Goal: Information Seeking & Learning: Learn about a topic

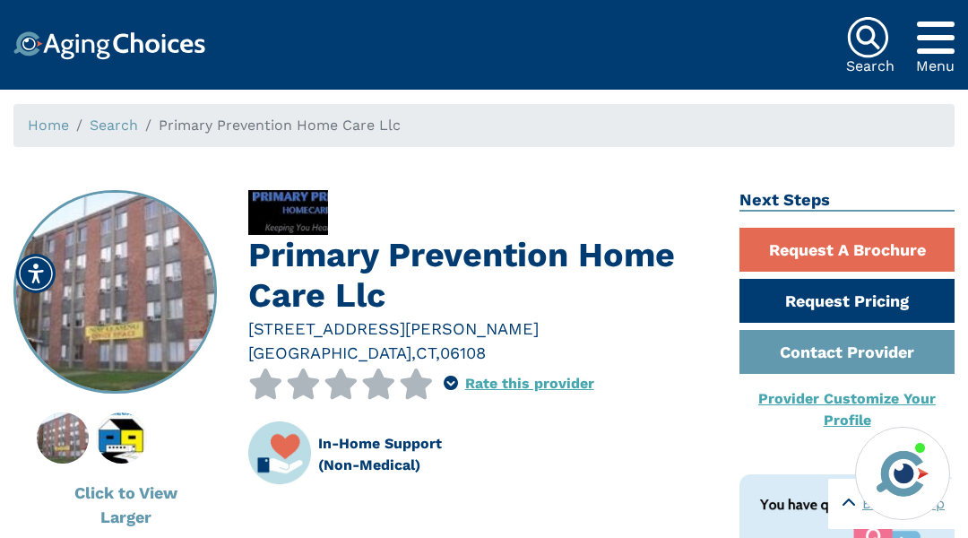
scroll to position [2097, 0]
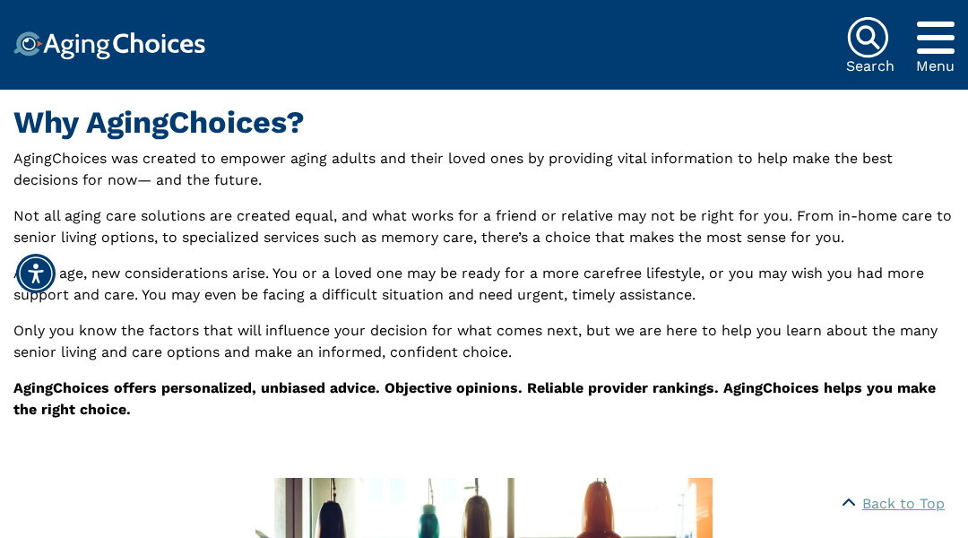
scroll to position [824, 0]
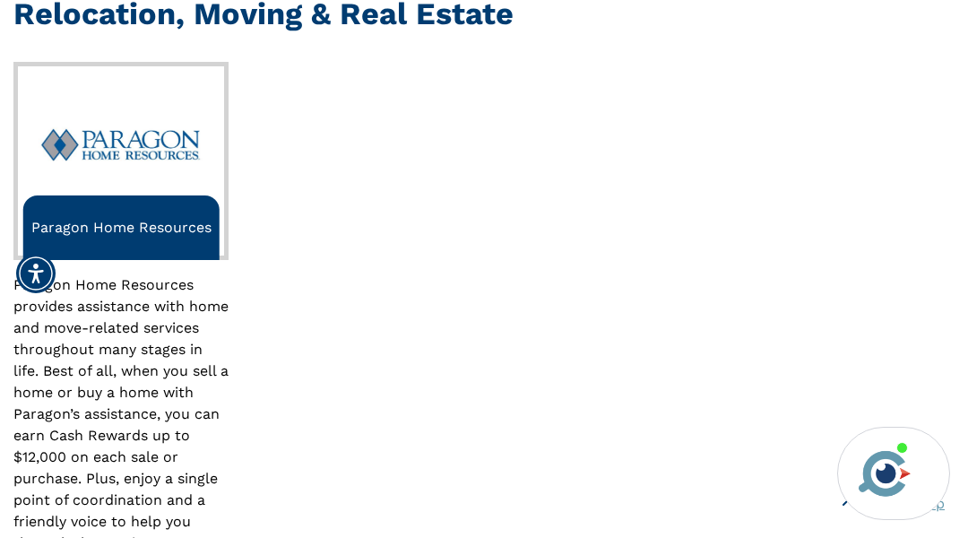
scroll to position [3185, 0]
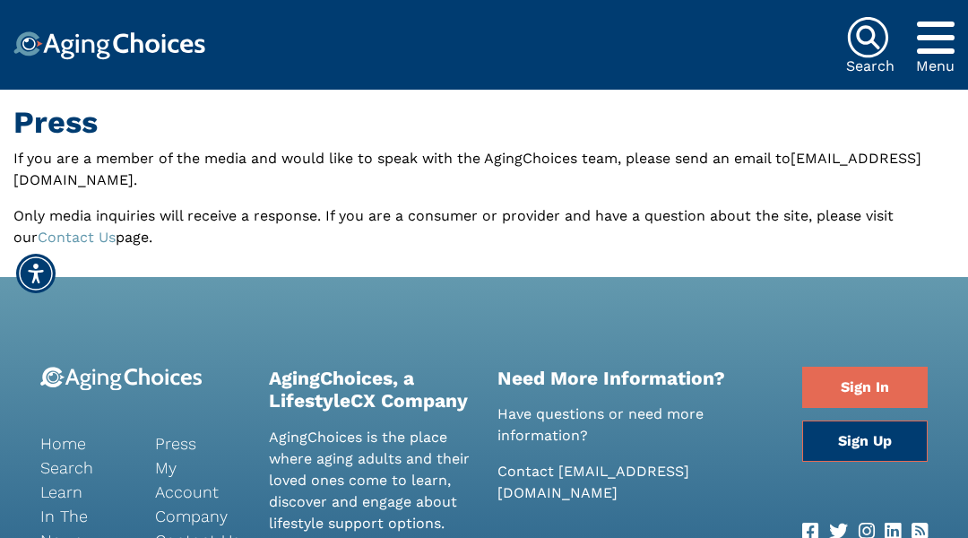
scroll to position [265, 0]
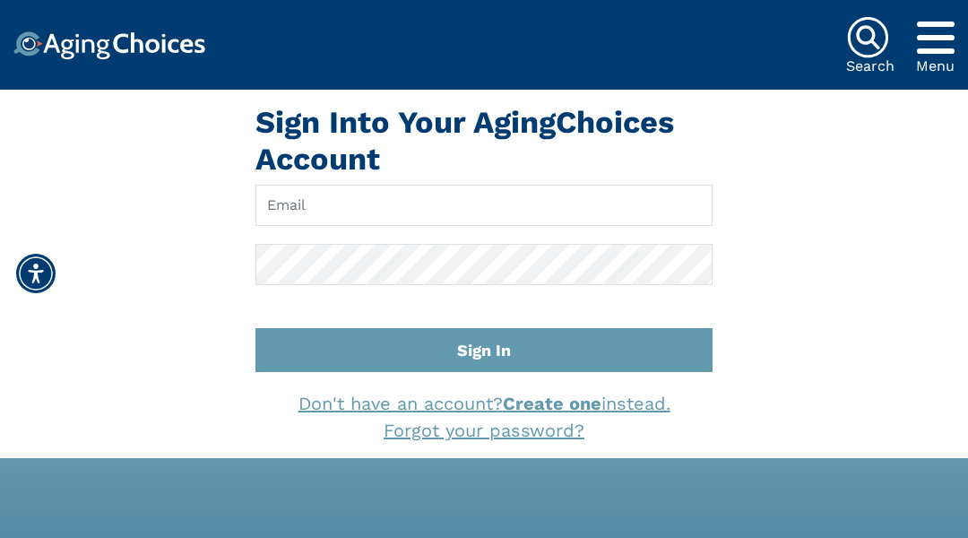
scroll to position [446, 0]
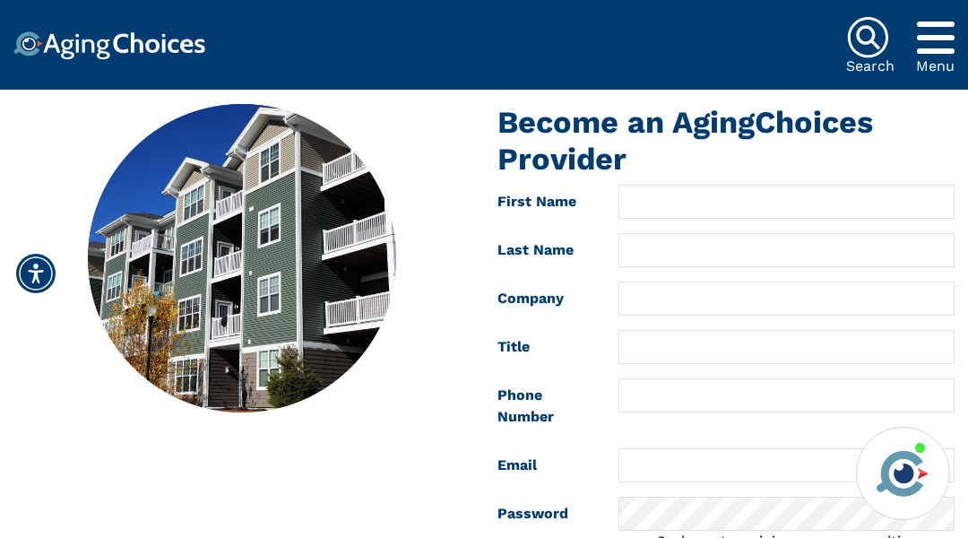
scroll to position [749, 0]
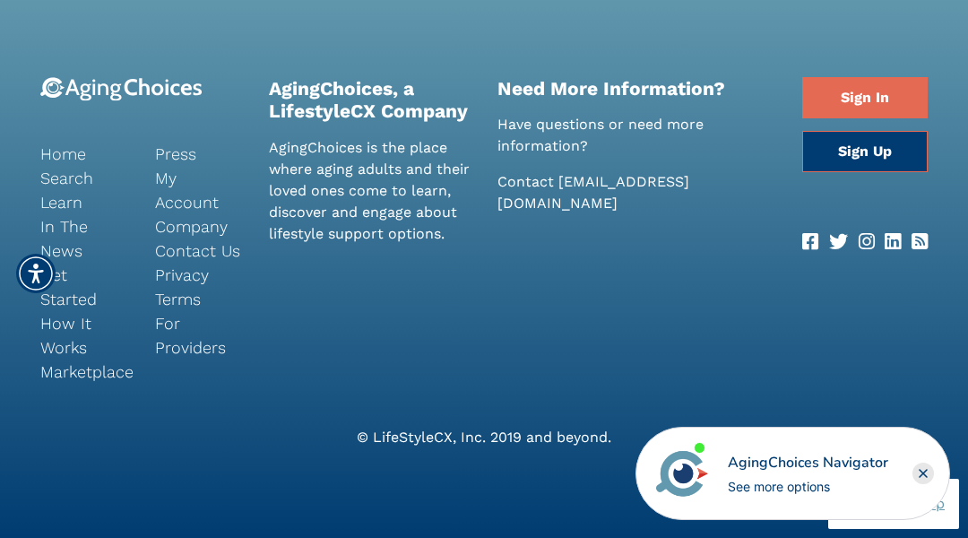
scroll to position [4986, 0]
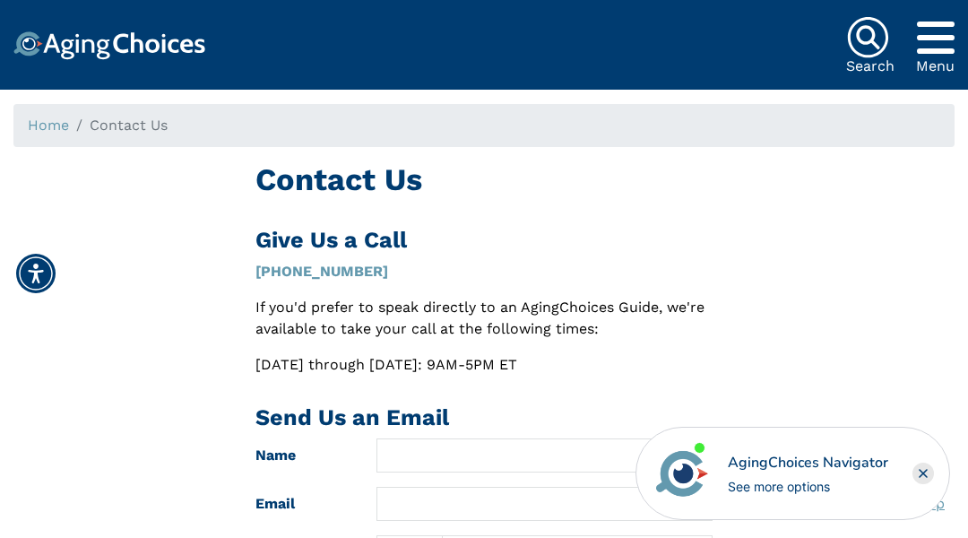
scroll to position [836, 0]
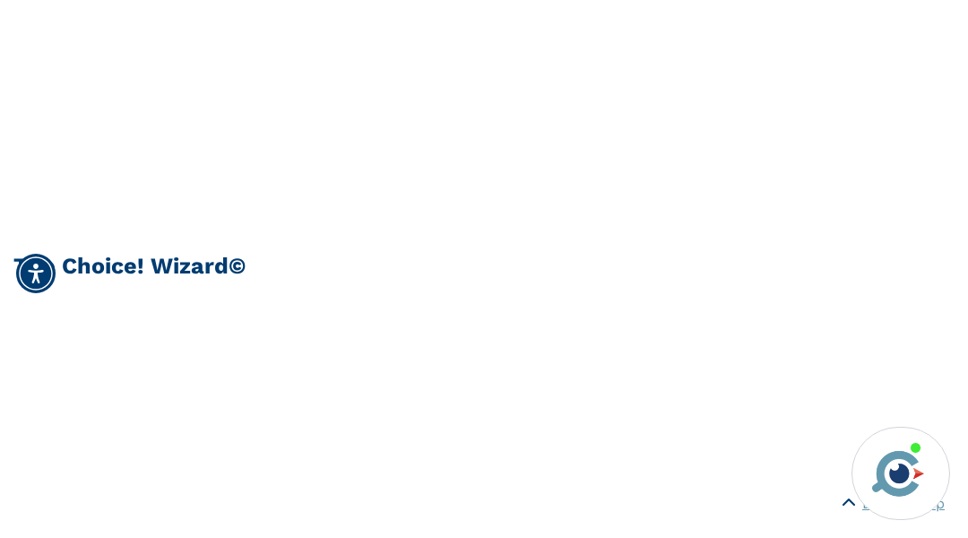
scroll to position [1192, 0]
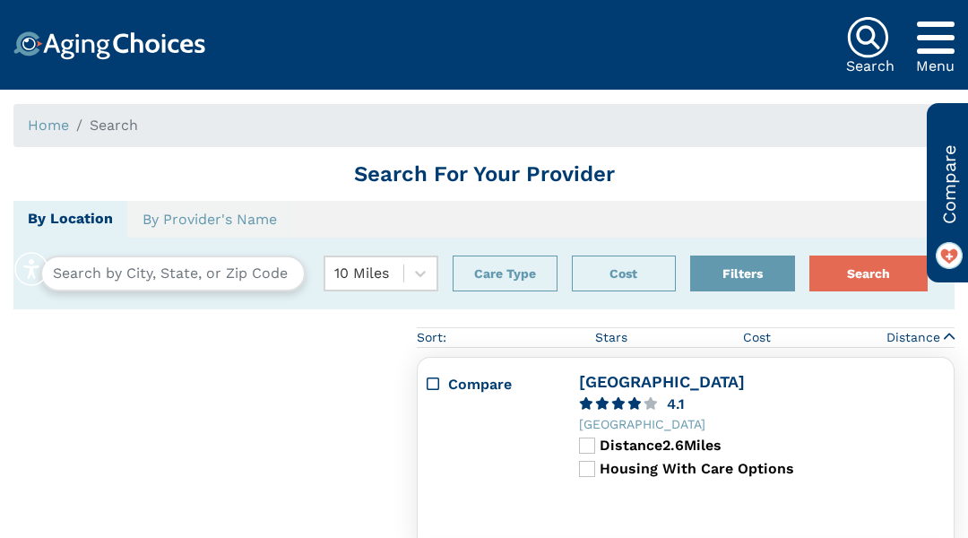
type input "Council Bluffs, Iowa, USA 51502"
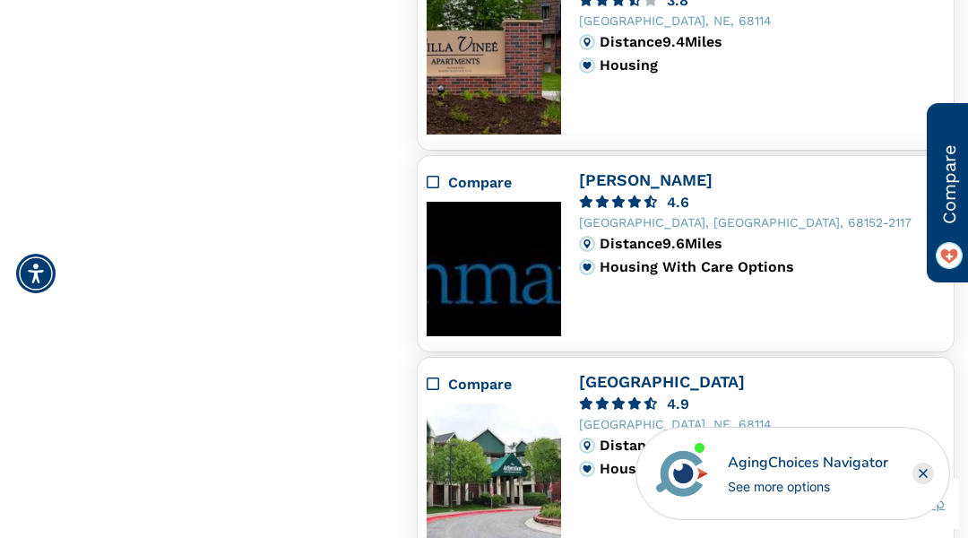
scroll to position [2511, 0]
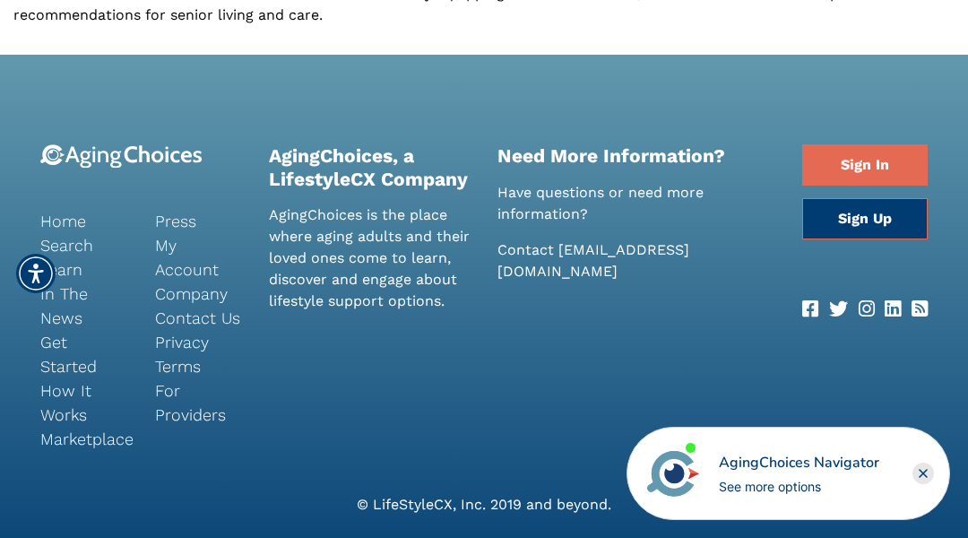
scroll to position [1410, 0]
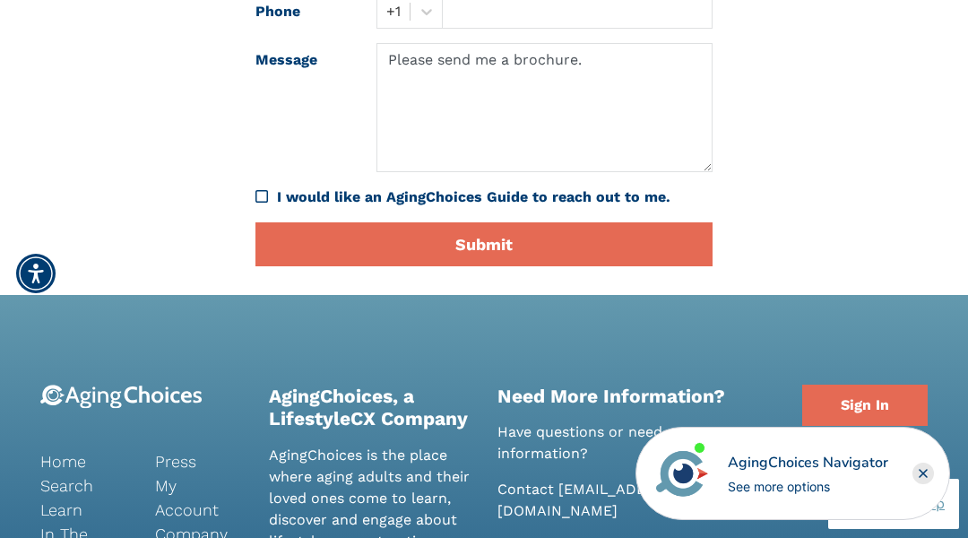
scroll to position [821, 0]
